Goal: Task Accomplishment & Management: Use online tool/utility

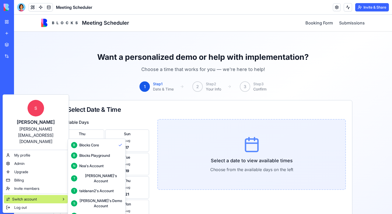
click at [97, 199] on div "Shelly's Demo Account" at bounding box center [100, 203] width 43 height 10
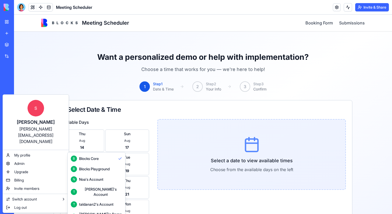
scroll to position [14, 0]
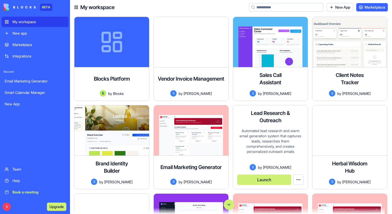
click at [274, 180] on button "Launch" at bounding box center [264, 179] width 54 height 10
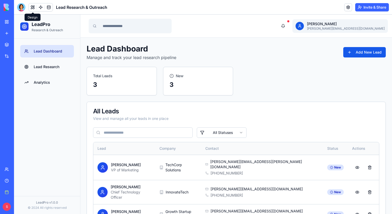
click at [30, 8] on button at bounding box center [33, 7] width 8 height 8
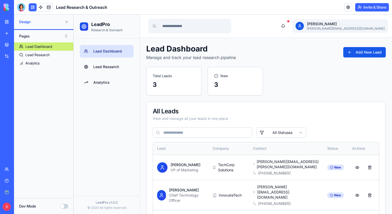
click at [33, 8] on button at bounding box center [33, 7] width 8 height 8
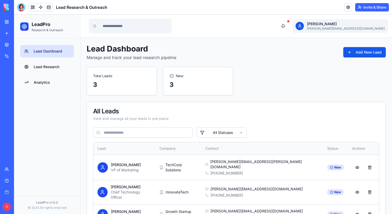
click at [10, 25] on link "My workspace" at bounding box center [12, 22] width 21 height 10
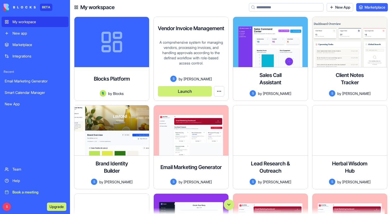
click at [184, 92] on button "Launch" at bounding box center [185, 91] width 54 height 10
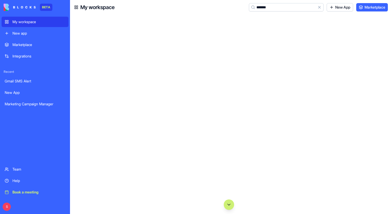
scroll to position [358, 0]
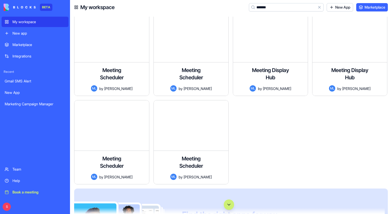
click at [319, 6] on button "Clear" at bounding box center [320, 7] width 8 height 8
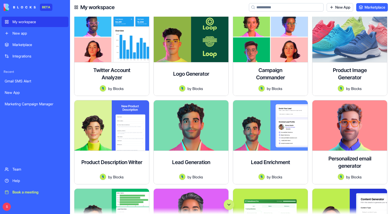
click at [31, 44] on div "Marketplace" at bounding box center [38, 44] width 53 height 5
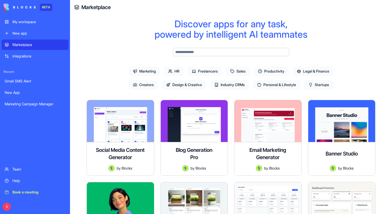
click at [32, 192] on div "Book a meeting" at bounding box center [38, 191] width 53 height 5
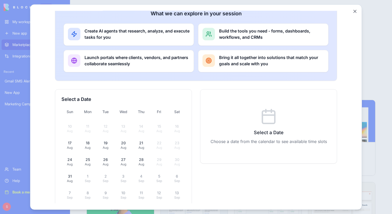
scroll to position [110, 0]
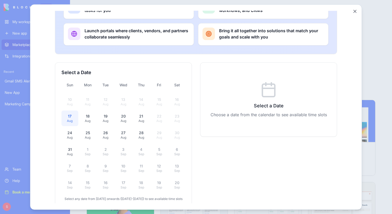
click at [67, 118] on div "Aug" at bounding box center [70, 120] width 11 height 4
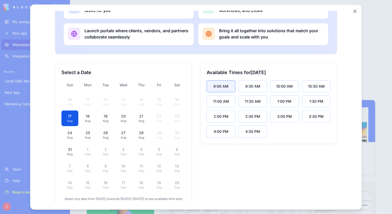
click at [229, 81] on button "9:00 AM" at bounding box center [221, 86] width 29 height 12
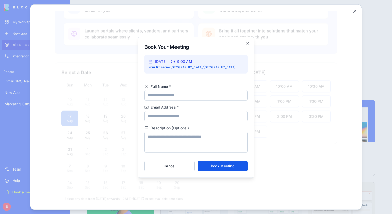
click at [186, 97] on input "Full Name *" at bounding box center [196, 95] width 103 height 10
type input "**********"
click at [171, 140] on textarea "Description (Optional)" at bounding box center [196, 141] width 103 height 21
click at [174, 112] on input "Email Address *" at bounding box center [196, 116] width 103 height 10
type input "**********"
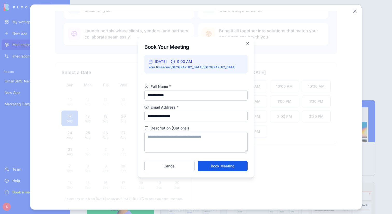
click at [168, 139] on textarea "Description (Optional)" at bounding box center [196, 141] width 103 height 21
type textarea "***"
click at [223, 166] on button "Book Meeting" at bounding box center [223, 165] width 50 height 10
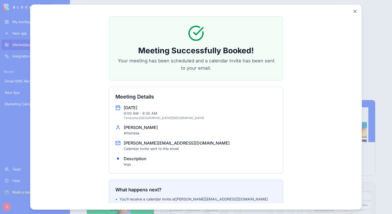
scroll to position [0, 0]
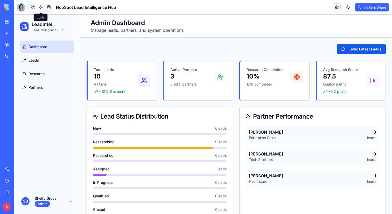
click at [39, 7] on link at bounding box center [41, 7] width 8 height 8
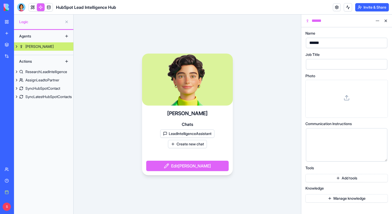
click at [385, 22] on button at bounding box center [386, 21] width 8 height 8
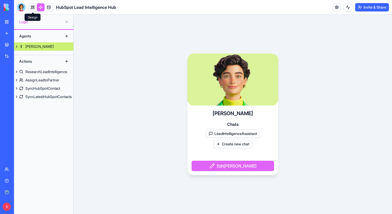
click at [33, 9] on link at bounding box center [33, 7] width 8 height 8
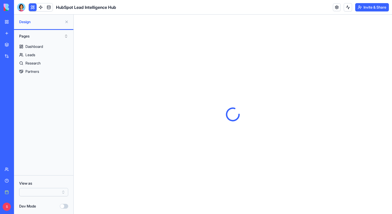
click at [66, 22] on button at bounding box center [67, 22] width 8 height 8
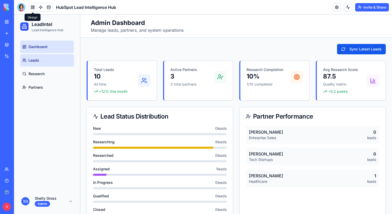
click at [39, 61] on link "Leads" at bounding box center [47, 60] width 54 height 12
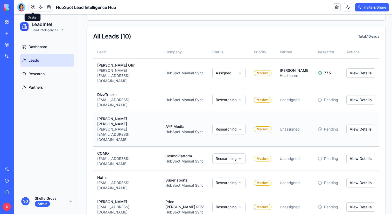
scroll to position [84, 0]
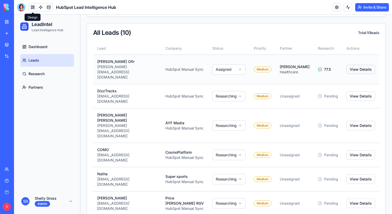
click at [365, 65] on button "View Details" at bounding box center [361, 69] width 29 height 9
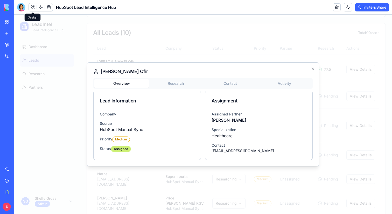
click at [179, 86] on div "Overview Research Contact Activity Lead Information Company Source HubSpot Manu…" at bounding box center [203, 118] width 220 height 81
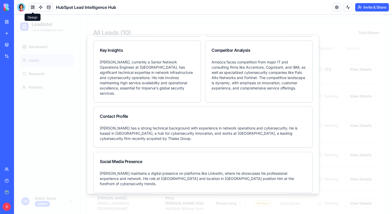
scroll to position [0, 0]
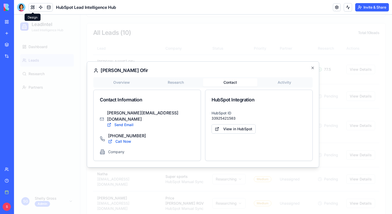
click at [245, 57] on body "LeadIntel Lead Intelligence Hub Dashboard Leads Research Partners S G Shelly Gr…" at bounding box center [203, 133] width 378 height 404
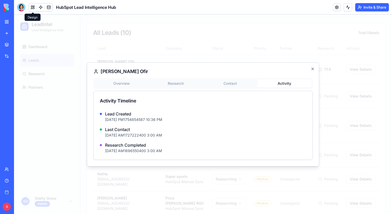
click at [293, 82] on button "Activity" at bounding box center [285, 83] width 54 height 8
click at [313, 68] on icon "button" at bounding box center [313, 69] width 4 height 4
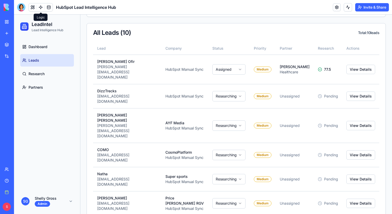
click at [41, 7] on link at bounding box center [41, 7] width 8 height 8
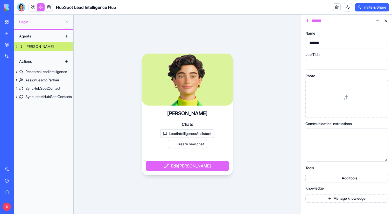
click at [164, 54] on div at bounding box center [187, 79] width 91 height 52
click at [46, 72] on div "ResearchLeadIntelligence" at bounding box center [46, 71] width 42 height 5
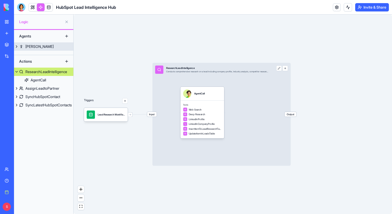
click at [33, 48] on div "Morgan" at bounding box center [39, 46] width 28 height 5
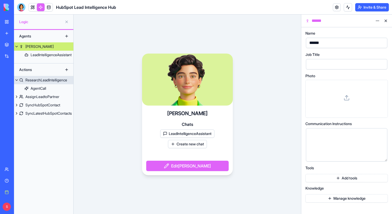
click at [58, 80] on div "ResearchLeadIntelligence" at bounding box center [46, 79] width 42 height 5
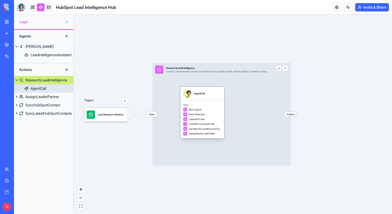
click at [221, 94] on div "AgentCall" at bounding box center [202, 93] width 38 height 8
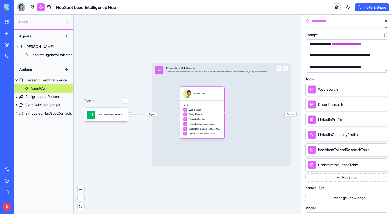
scroll to position [69, 0]
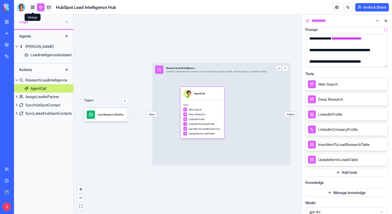
click at [34, 5] on link at bounding box center [33, 7] width 8 height 8
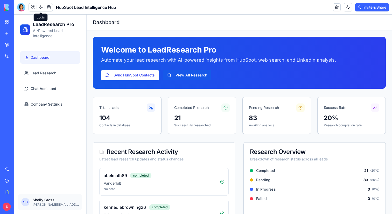
click at [40, 9] on link at bounding box center [41, 7] width 8 height 8
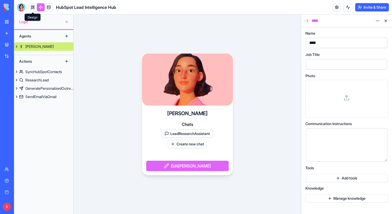
click at [33, 8] on link at bounding box center [33, 7] width 8 height 8
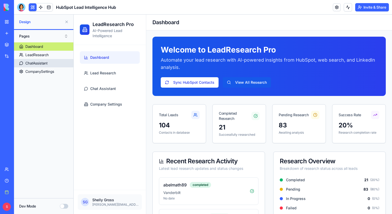
click at [30, 63] on div "ChatAssistant" at bounding box center [36, 62] width 22 height 5
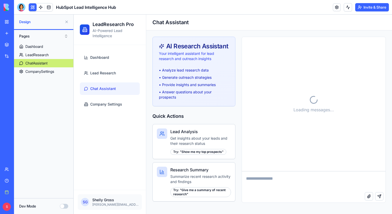
scroll to position [3221, 0]
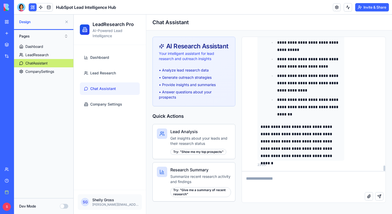
click at [272, 179] on textarea at bounding box center [314, 181] width 144 height 21
click at [267, 176] on textarea at bounding box center [314, 181] width 144 height 21
click at [272, 184] on textarea at bounding box center [314, 181] width 144 height 21
type textarea "**********"
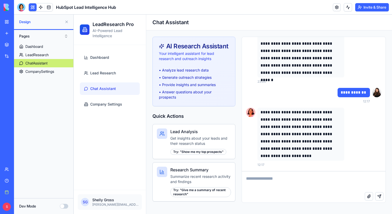
scroll to position [3304, 0]
click at [281, 175] on textarea at bounding box center [314, 181] width 144 height 21
type textarea "**********"
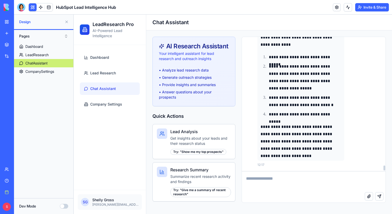
scroll to position [3469, 0]
click at [292, 176] on textarea at bounding box center [314, 181] width 144 height 21
type textarea "*"
click at [291, 176] on textarea "**********" at bounding box center [314, 181] width 144 height 21
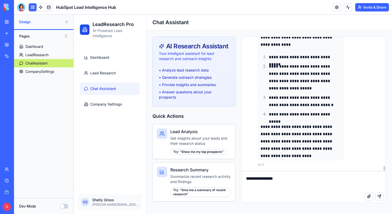
click at [281, 179] on textarea "**********" at bounding box center [314, 181] width 144 height 21
paste textarea "**********"
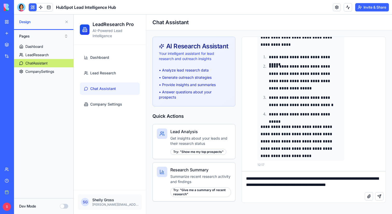
scroll to position [1, 0]
drag, startPoint x: 274, startPoint y: 188, endPoint x: 315, endPoint y: 184, distance: 41.5
click at [315, 184] on textarea "**********" at bounding box center [314, 181] width 144 height 21
type textarea "**********"
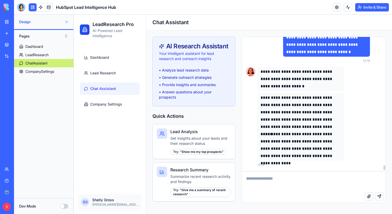
scroll to position [3614, 0]
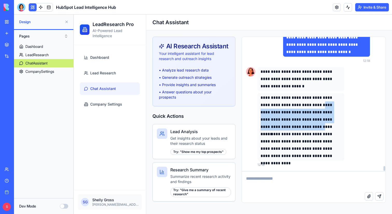
drag, startPoint x: 264, startPoint y: 113, endPoint x: 314, endPoint y: 129, distance: 52.4
click at [314, 129] on p "**********" at bounding box center [301, 112] width 81 height 36
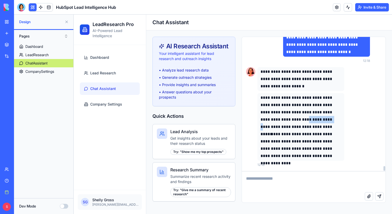
drag, startPoint x: 314, startPoint y: 119, endPoint x: 338, endPoint y: 119, distance: 24.4
click at [338, 119] on p "**********" at bounding box center [301, 112] width 81 height 36
drag, startPoint x: 304, startPoint y: 127, endPoint x: 325, endPoint y: 127, distance: 21.5
click at [325, 127] on p "**********" at bounding box center [301, 112] width 81 height 36
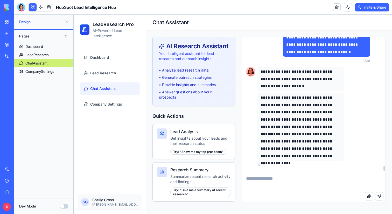
click at [302, 181] on textarea at bounding box center [314, 181] width 144 height 21
click at [13, 57] on div "Integrations" at bounding box center [15, 55] width 7 height 5
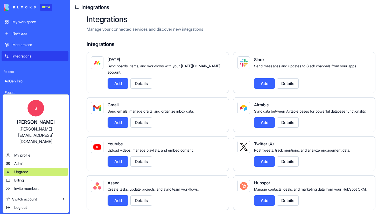
click at [26, 169] on span "Upgrade" at bounding box center [21, 171] width 14 height 5
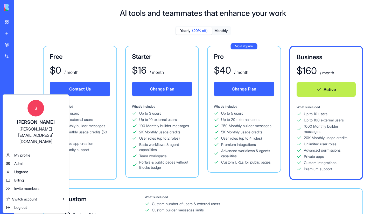
click at [67, 20] on html "BETA My workspace New app Marketplace Integrations Recent AdGen Pro Focus Gmail…" at bounding box center [196, 107] width 392 height 214
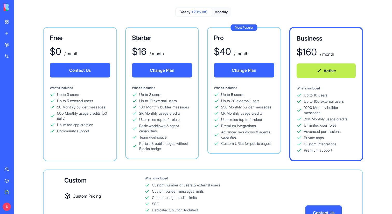
scroll to position [15, 0]
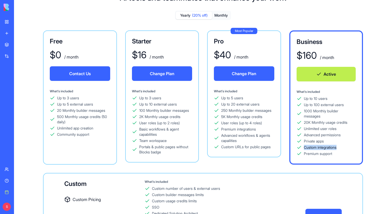
drag, startPoint x: 304, startPoint y: 148, endPoint x: 342, endPoint y: 148, distance: 38.7
click at [342, 148] on div "Custom integrations" at bounding box center [326, 147] width 59 height 5
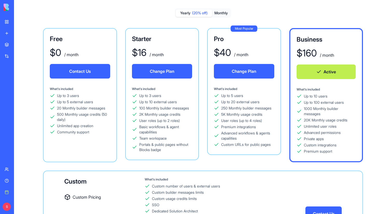
scroll to position [18, 0]
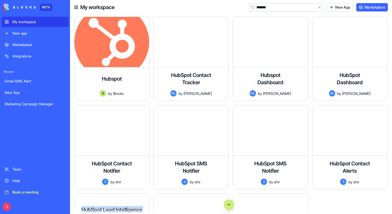
scroll to position [95, 0]
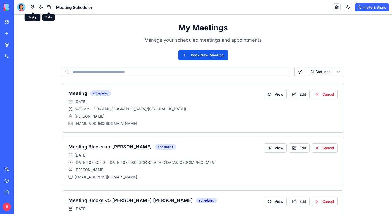
click at [31, 7] on button at bounding box center [33, 7] width 8 height 8
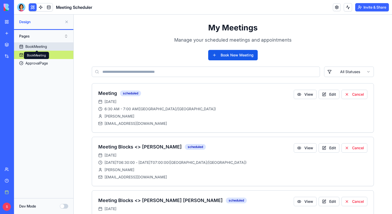
click at [36, 46] on div "BookMeeting" at bounding box center [36, 46] width 22 height 5
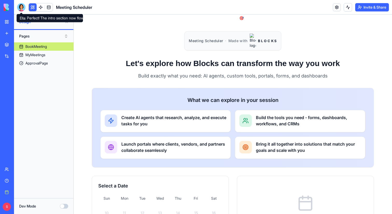
click at [22, 8] on div at bounding box center [21, 7] width 8 height 8
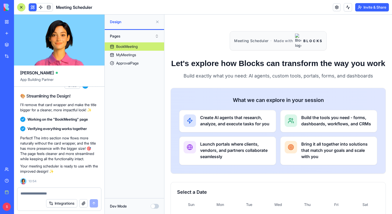
scroll to position [11843, 0]
click at [37, 194] on textarea at bounding box center [60, 192] width 78 height 5
click at [42, 6] on link at bounding box center [41, 7] width 8 height 8
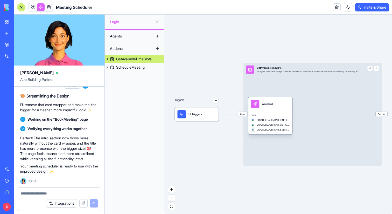
click at [270, 104] on div "AgentCall" at bounding box center [267, 103] width 11 height 3
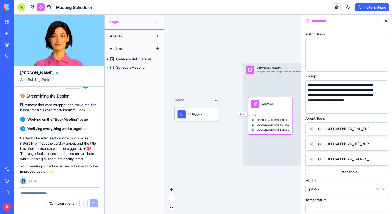
click at [387, 21] on button at bounding box center [386, 21] width 8 height 8
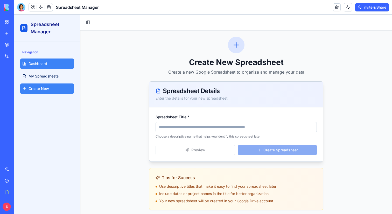
click at [47, 65] on span "Dashboard" at bounding box center [38, 63] width 19 height 5
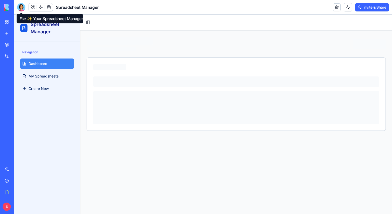
click at [21, 9] on div at bounding box center [21, 7] width 8 height 8
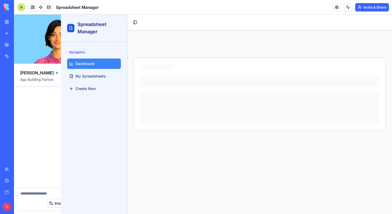
scroll to position [258, 0]
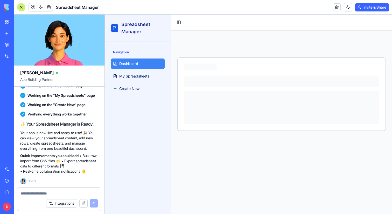
click at [105, 181] on div "Navigation Dashboard My Spreadsheets Create New" at bounding box center [138, 128] width 66 height 172
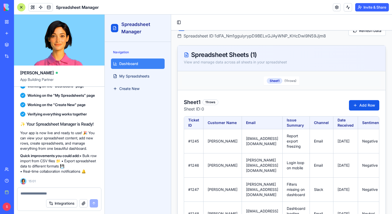
scroll to position [14, 0]
click at [19, 8] on div at bounding box center [21, 7] width 8 height 8
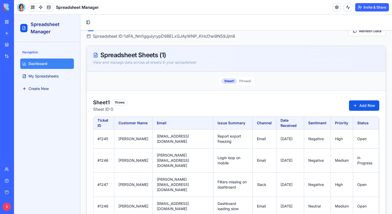
scroll to position [30, 0]
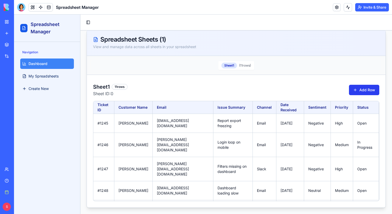
click at [362, 90] on button "Add Row" at bounding box center [364, 90] width 30 height 10
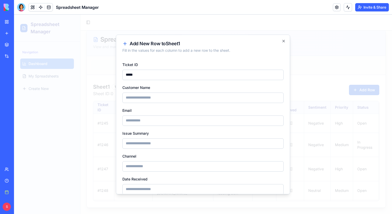
type input "*****"
click at [166, 98] on input "Customer Name" at bounding box center [202, 97] width 161 height 10
type input "*"
click at [173, 79] on input "*****" at bounding box center [202, 75] width 161 height 10
click at [147, 97] on input "Customer Name" at bounding box center [202, 97] width 161 height 10
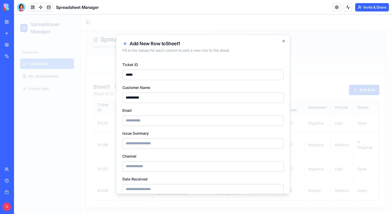
type input "**********"
click at [135, 121] on input "Email" at bounding box center [202, 120] width 161 height 10
type input "**********"
click at [138, 145] on input "Issue Summary" at bounding box center [202, 143] width 161 height 10
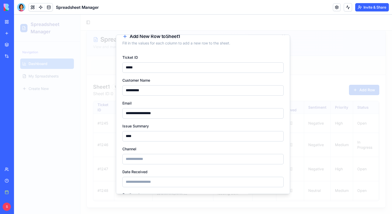
type input "****"
click at [150, 158] on input "Channel" at bounding box center [202, 159] width 161 height 10
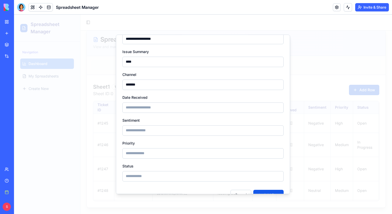
scroll to position [94, 0]
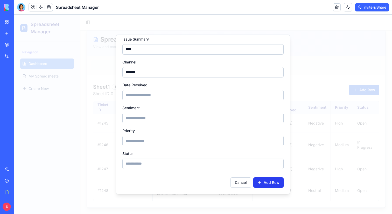
type input "*******"
click at [258, 182] on button "Add Row" at bounding box center [269, 182] width 30 height 10
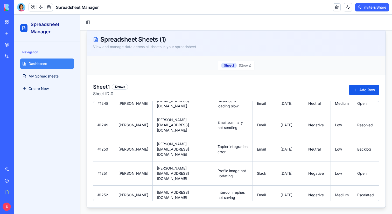
scroll to position [95, 0]
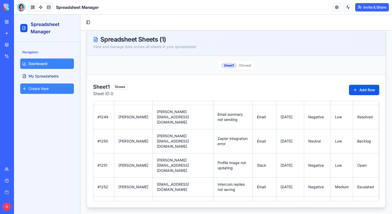
click at [49, 90] on span "Create New" at bounding box center [39, 88] width 20 height 5
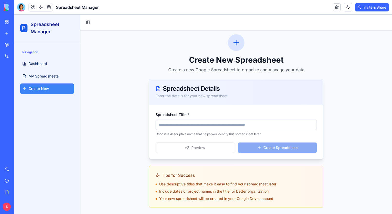
click at [171, 126] on input "Spreadsheet Title *" at bounding box center [236, 124] width 161 height 10
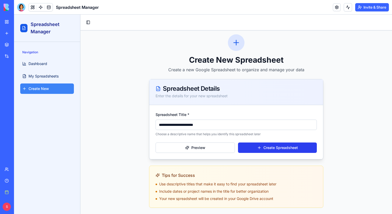
type input "**********"
click at [277, 148] on button "Create Spreadsheet" at bounding box center [277, 147] width 79 height 10
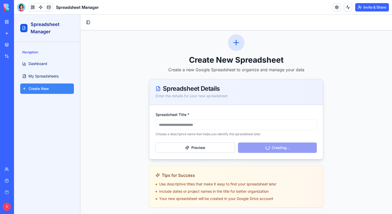
scroll to position [0, 0]
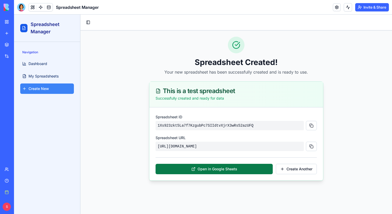
click at [231, 173] on button "Open in Google Sheets" at bounding box center [214, 168] width 117 height 10
